Goal: Find specific page/section: Find specific page/section

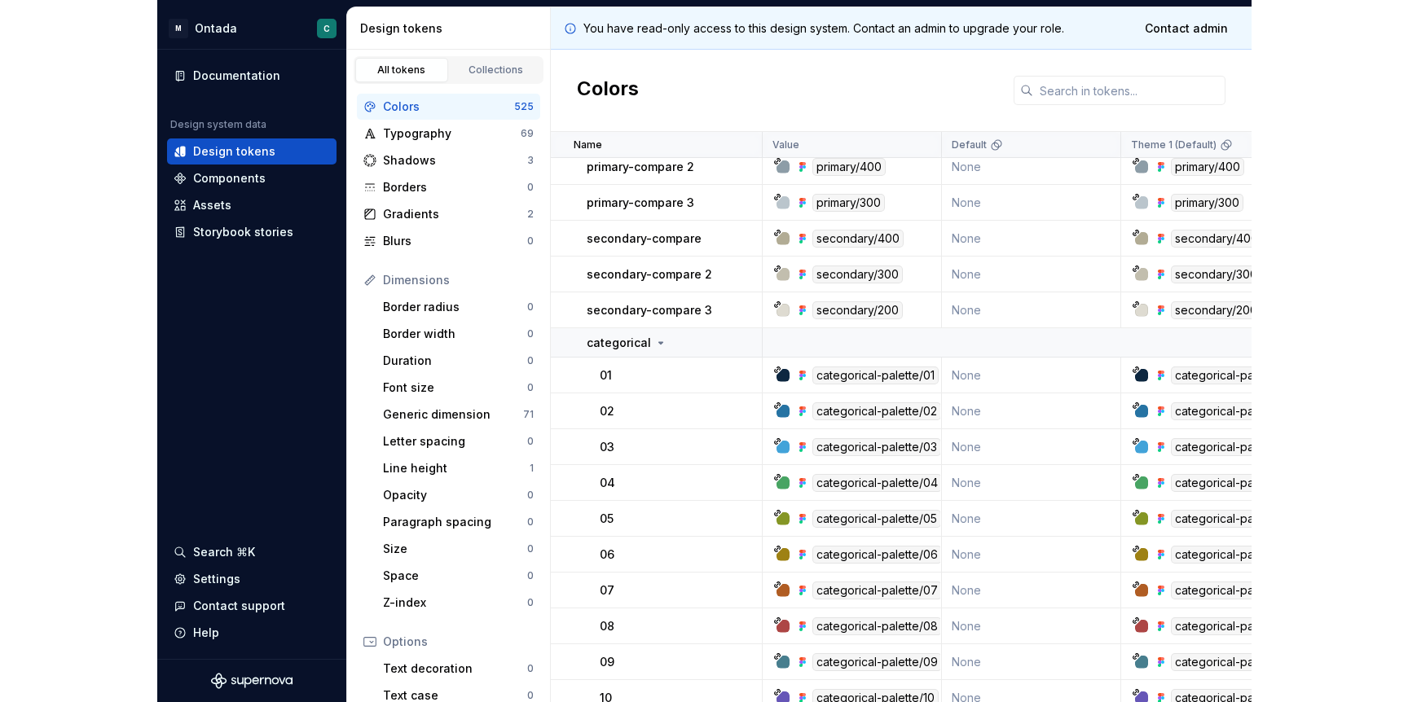
scroll to position [222, 0]
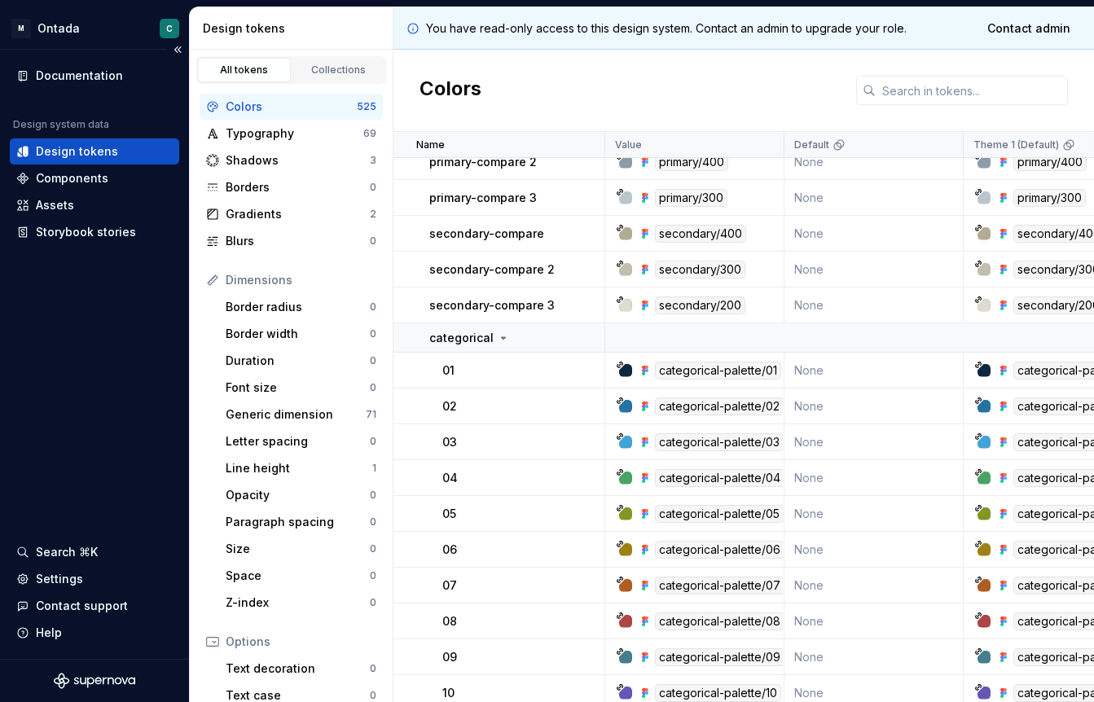
drag, startPoint x: 187, startPoint y: 403, endPoint x: 15, endPoint y: 407, distance: 171.9
click at [15, 407] on div "Documentation Design system data Design tokens Components Assets Storybook stor…" at bounding box center [94, 354] width 189 height 609
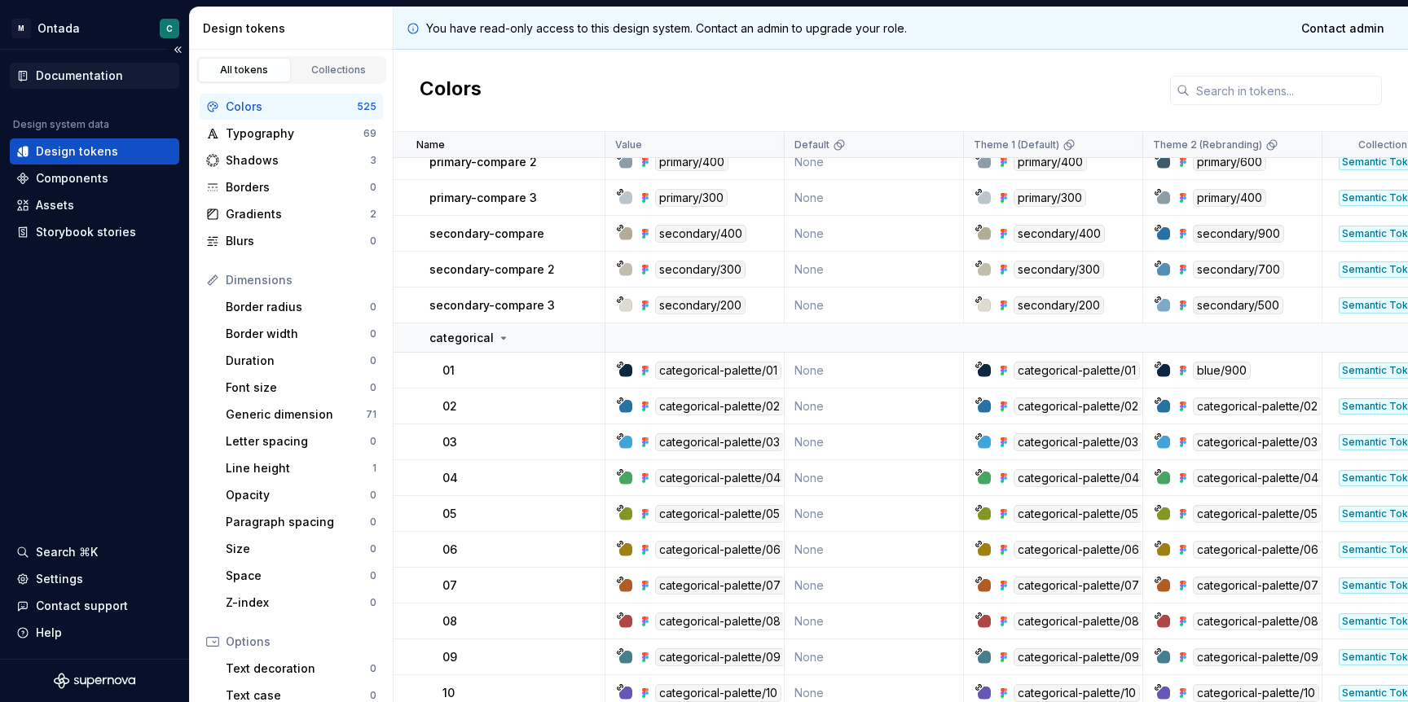
click at [78, 82] on div "Documentation" at bounding box center [79, 76] width 87 height 16
click at [76, 79] on div "Documentation" at bounding box center [79, 76] width 87 height 16
click at [77, 77] on div "Documentation" at bounding box center [79, 76] width 87 height 16
